Goal: Information Seeking & Learning: Understand process/instructions

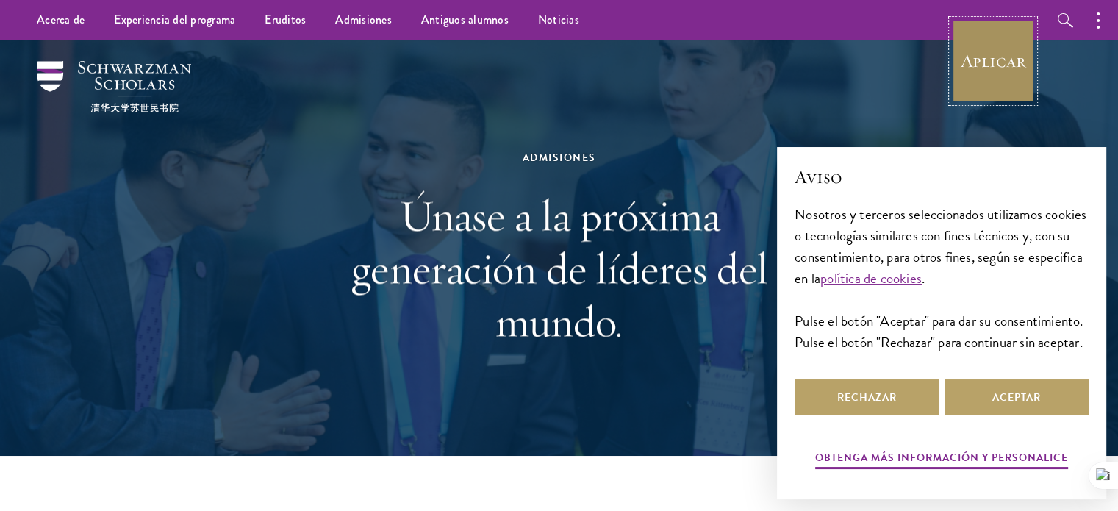
click at [982, 96] on link "Aplicar" at bounding box center [993, 61] width 82 height 82
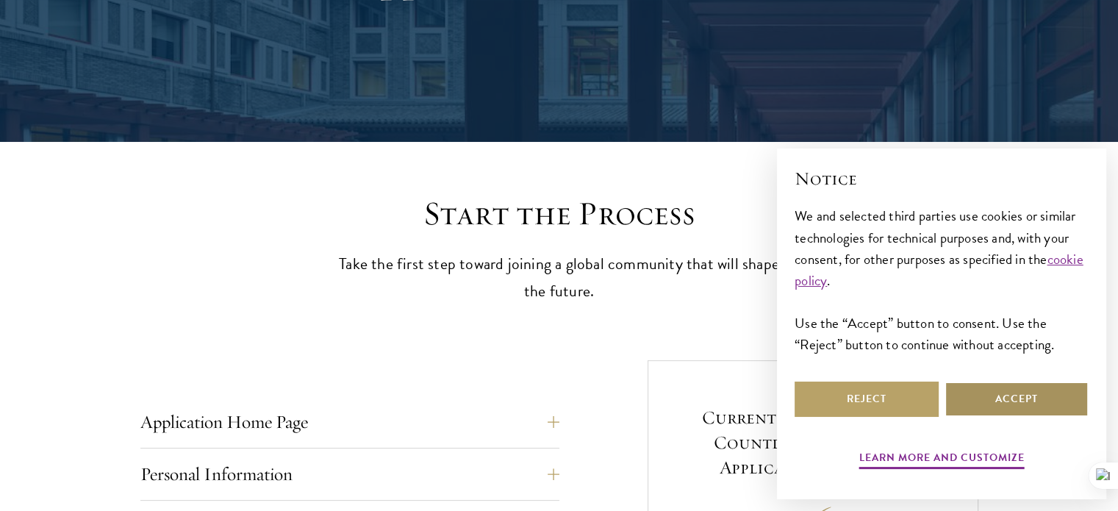
click at [978, 402] on button "Accept" at bounding box center [1017, 398] width 144 height 35
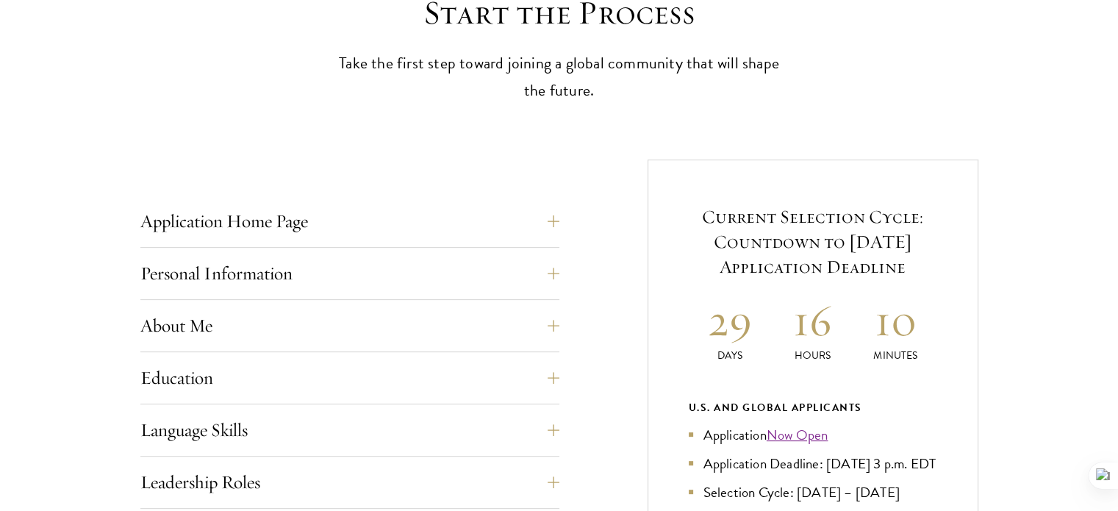
scroll to position [476, 0]
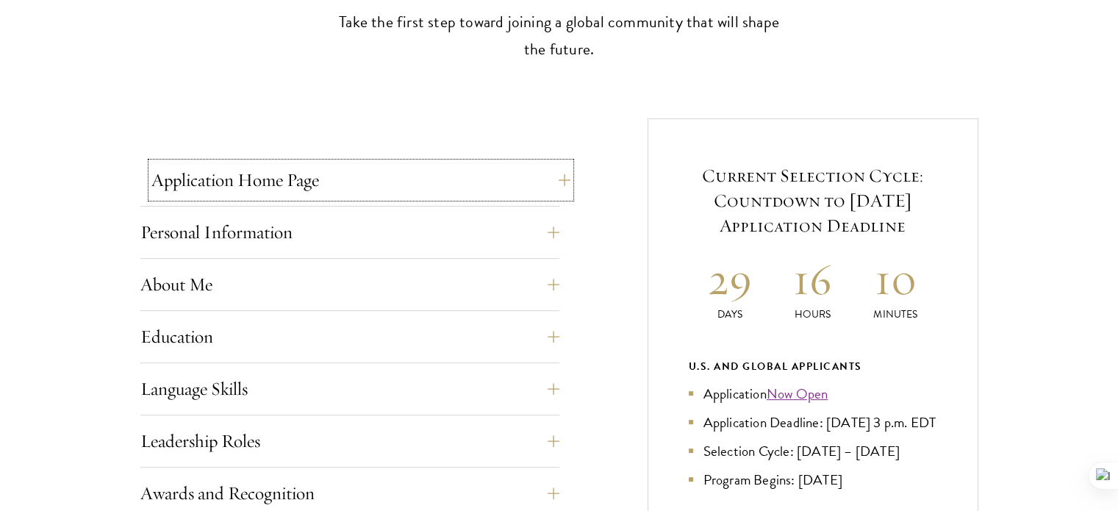
click at [542, 176] on button "Application Home Page" at bounding box center [360, 179] width 419 height 35
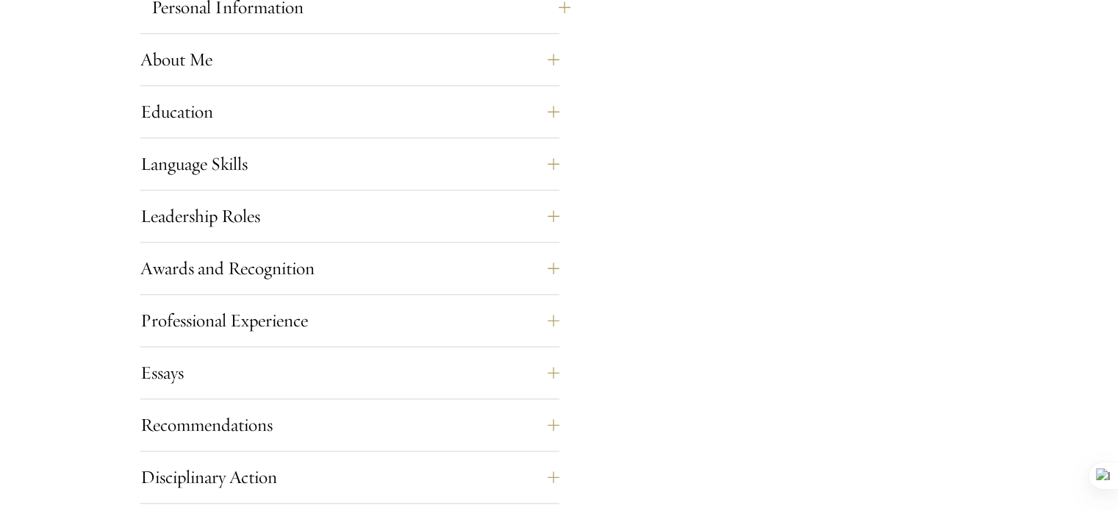
scroll to position [1358, 0]
click at [420, 159] on button "Language Skills" at bounding box center [360, 163] width 419 height 35
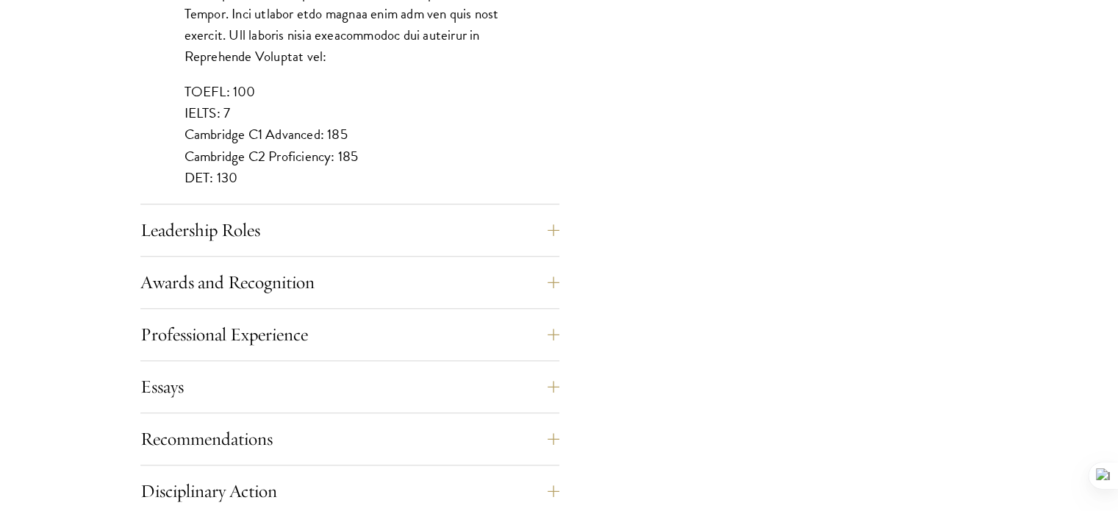
scroll to position [1416, 0]
click at [411, 219] on button "Leadership Roles" at bounding box center [360, 229] width 419 height 35
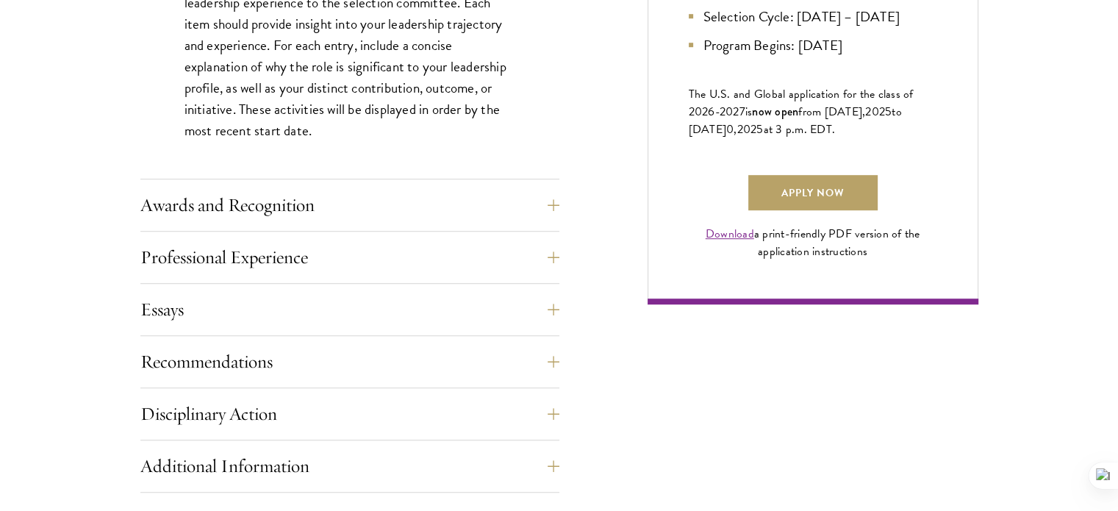
scroll to position [1022, 0]
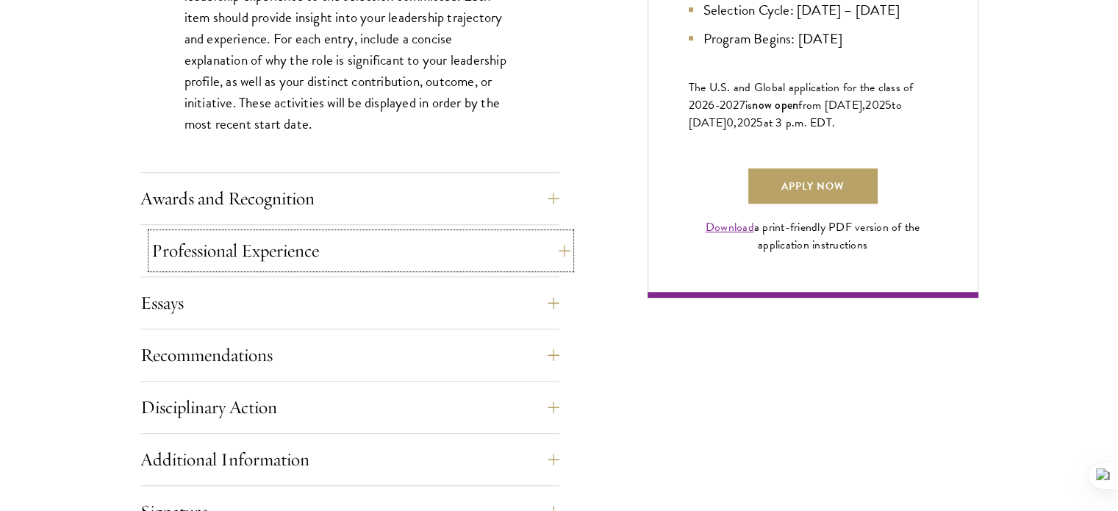
click at [367, 249] on button "Professional Experience" at bounding box center [360, 250] width 419 height 35
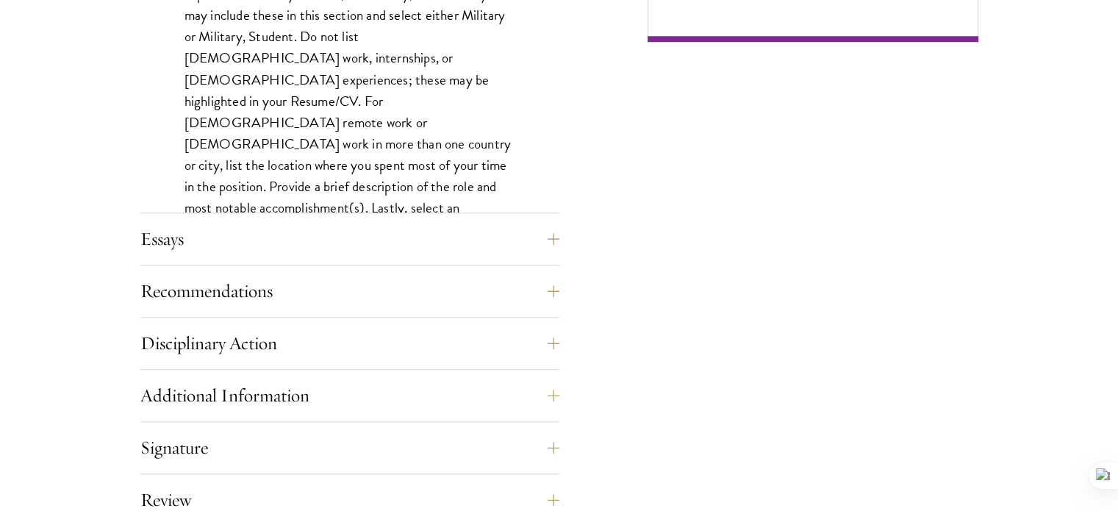
scroll to position [1281, 0]
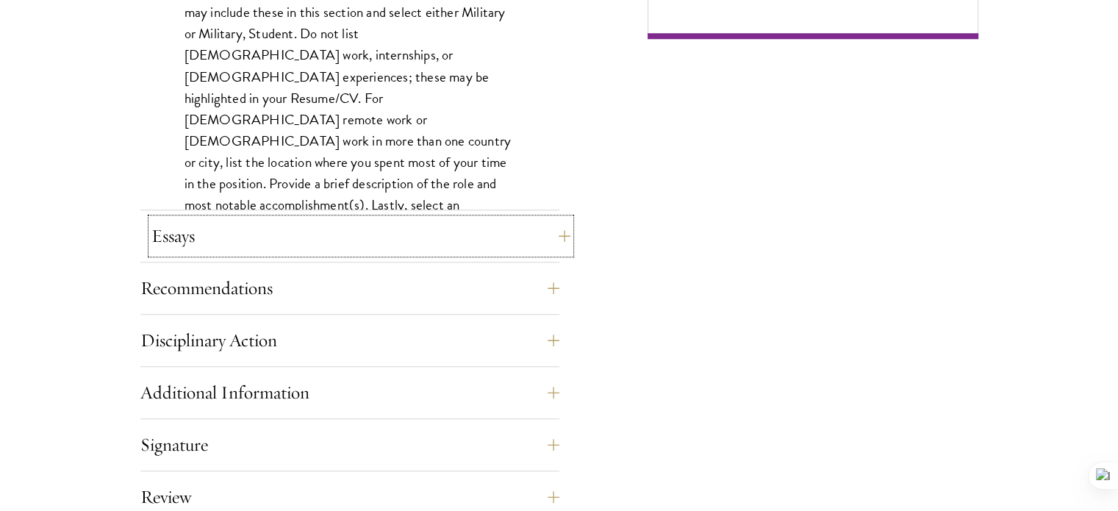
click at [338, 233] on button "Essays" at bounding box center [360, 235] width 419 height 35
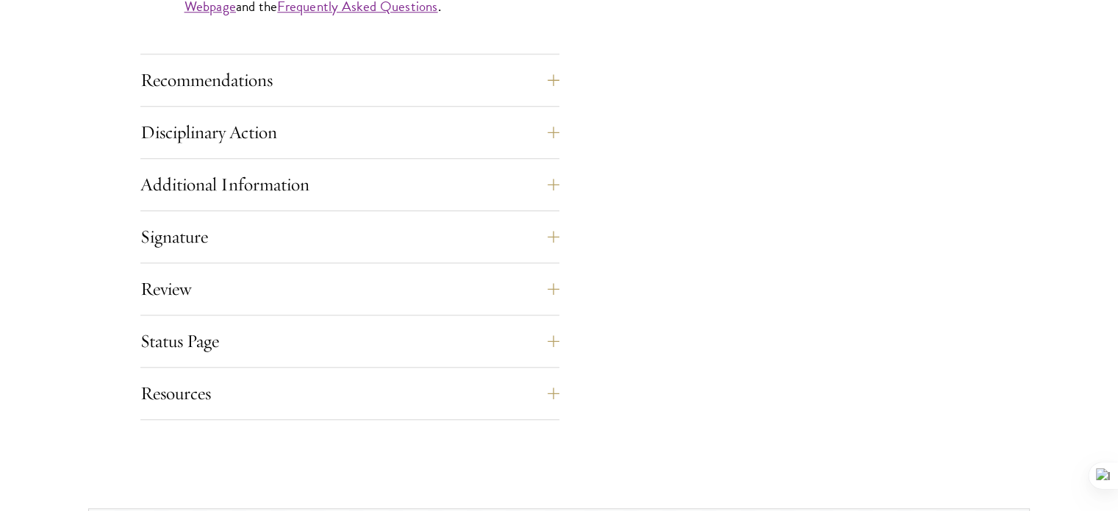
scroll to position [1526, 0]
click at [328, 190] on button "Additional Information" at bounding box center [360, 182] width 419 height 35
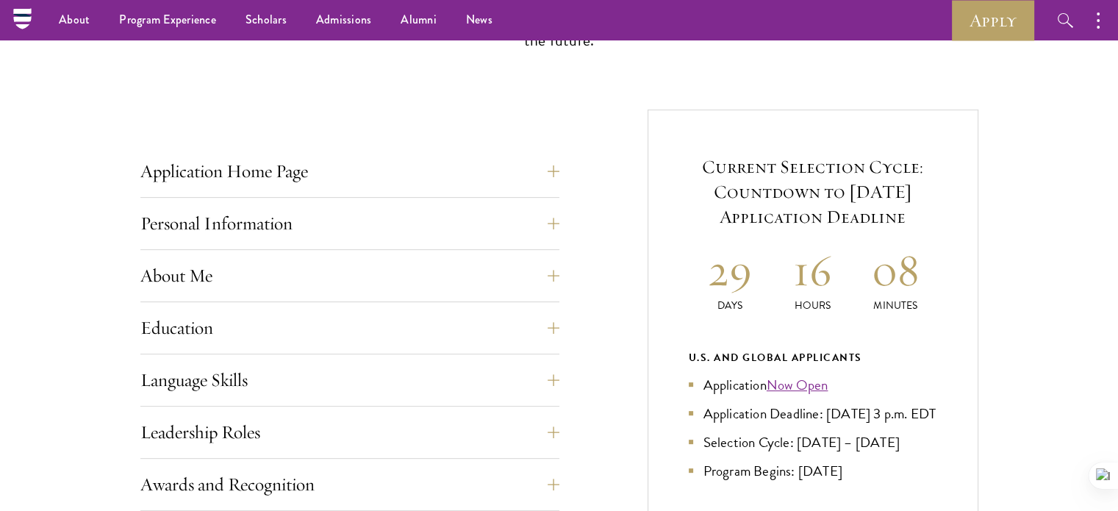
scroll to position [0, 0]
